Goal: Find specific page/section: Find specific page/section

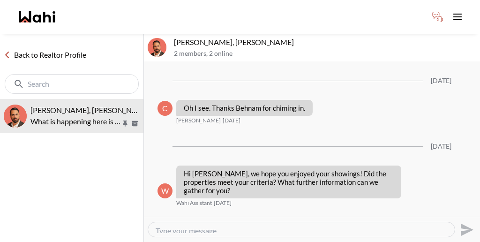
scroll to position [659, 0]
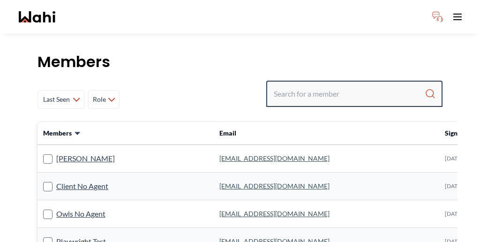
click at [334, 85] on input "Search input" at bounding box center [349, 93] width 151 height 17
paste input "[PERSON_NAME]"
type input "[PERSON_NAME]"
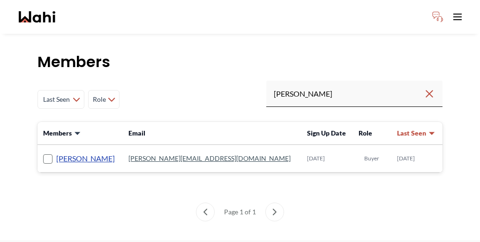
click at [68, 152] on link "[PERSON_NAME]" at bounding box center [85, 158] width 59 height 12
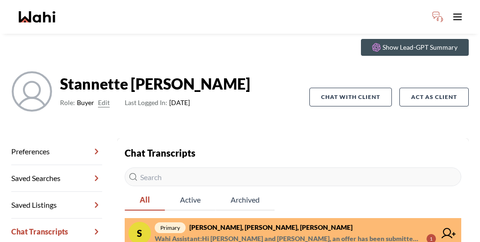
scroll to position [45, 0]
